Goal: Information Seeking & Learning: Find specific fact

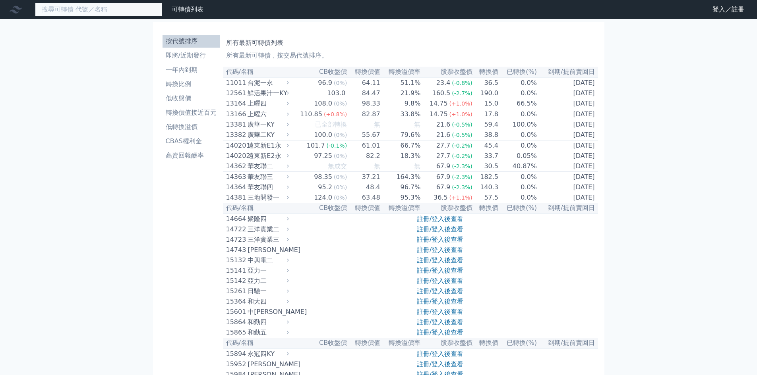
click at [67, 16] on input at bounding box center [98, 10] width 127 height 14
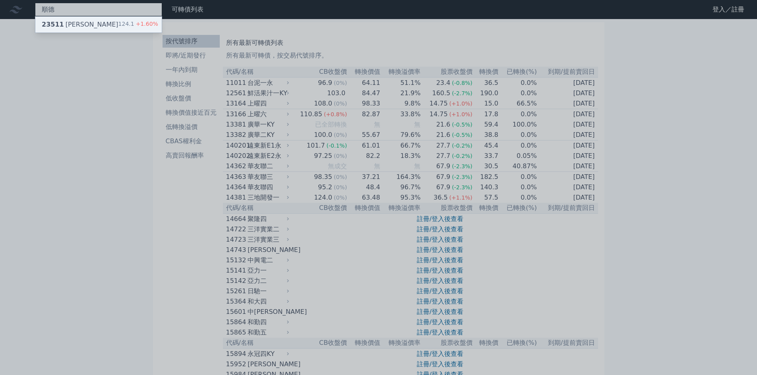
type input "順德"
click at [66, 19] on nav "順德 23511 順德一 124.1 +1.60% 可轉債列表 財務數據 可轉債列表 財務數據 登入／註冊 登入／註冊" at bounding box center [378, 9] width 757 height 19
click at [72, 25] on div "23511 [PERSON_NAME]" at bounding box center [80, 25] width 77 height 10
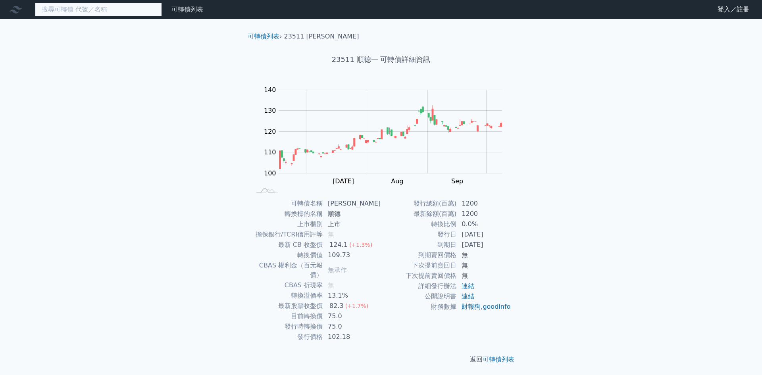
click at [113, 14] on input at bounding box center [98, 10] width 127 height 14
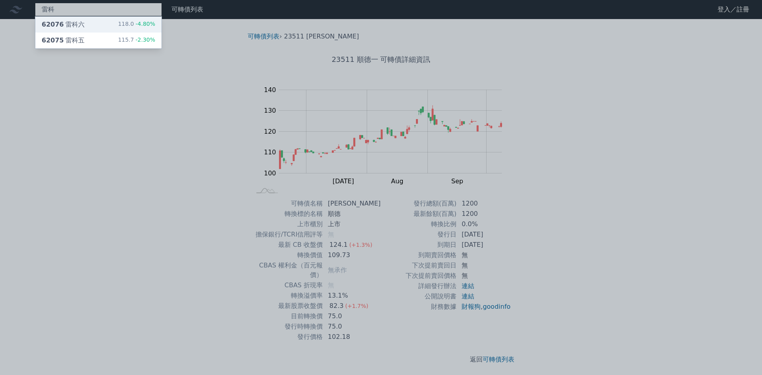
type input "雷科"
click at [59, 27] on div "雷科 62076 雷科六 118.0 -4.80% 62075 雷科五 115.7 -2.30% 可轉債列表 財務數據 可轉債列表 財務數據 登入／註冊 登入…" at bounding box center [381, 188] width 762 height 377
click at [59, 27] on span "62076" at bounding box center [53, 25] width 22 height 8
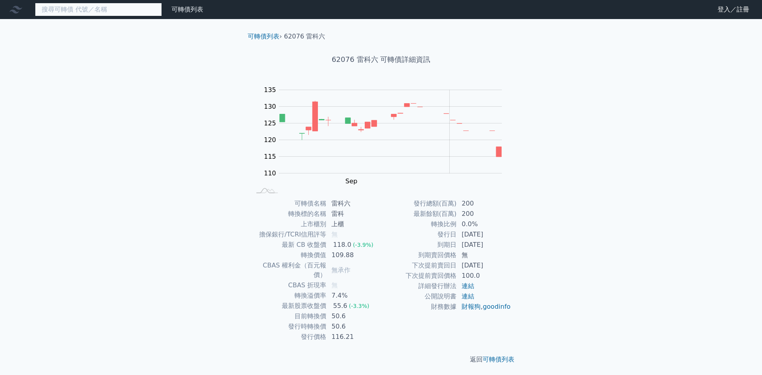
click at [83, 11] on input at bounding box center [98, 10] width 127 height 14
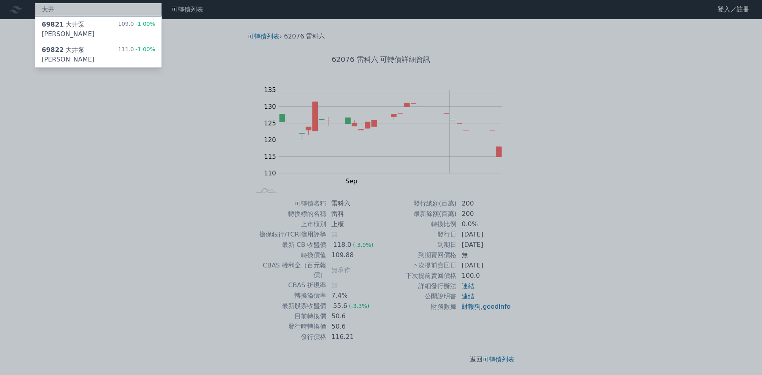
type input "大井"
click at [61, 27] on div "大井 69821 大井泵浦一 109.0 -1.00% 69822 大井泵浦二 111.0 -1.00% 可轉債列表 財務數據 可轉債列表 財務數據 登入／註…" at bounding box center [381, 188] width 762 height 377
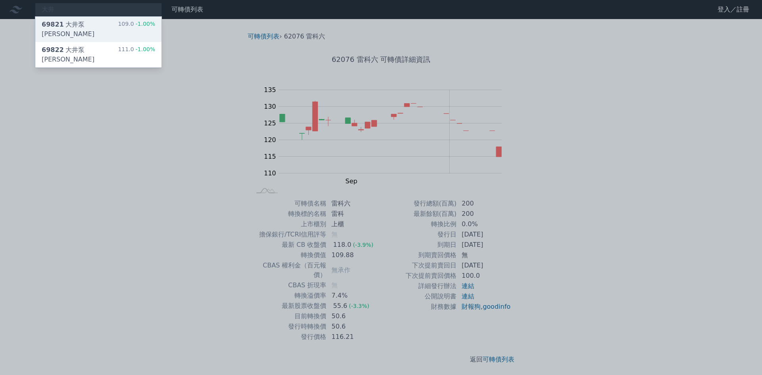
click at [71, 30] on div "69821 大井泵浦一 109.0 -1.00%" at bounding box center [98, 29] width 126 height 25
